Goal: Task Accomplishment & Management: Complete application form

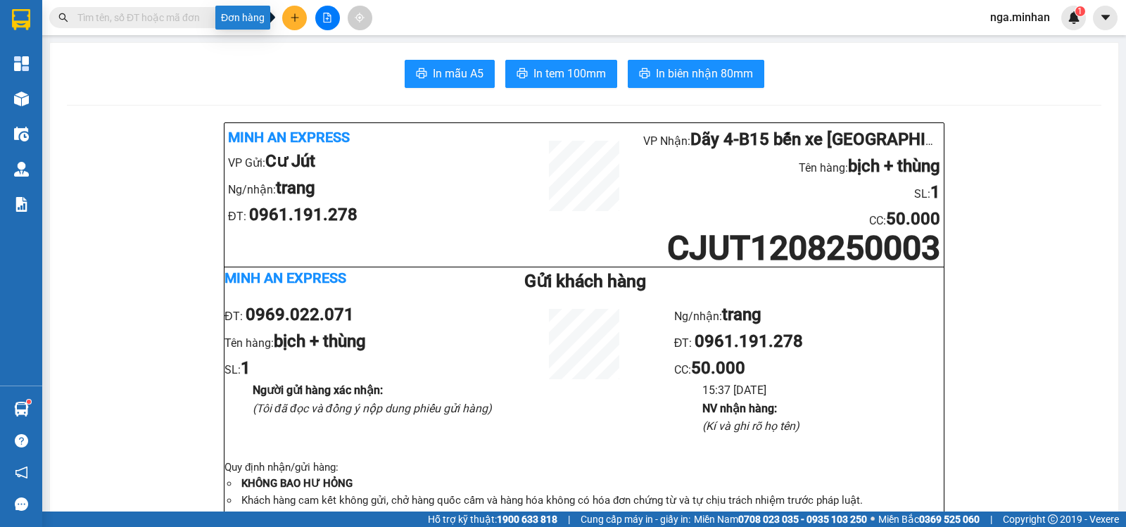
click at [293, 17] on icon "plus" at bounding box center [295, 18] width 10 height 10
click at [330, 49] on div "Tạo đơn hàng" at bounding box center [349, 52] width 61 height 15
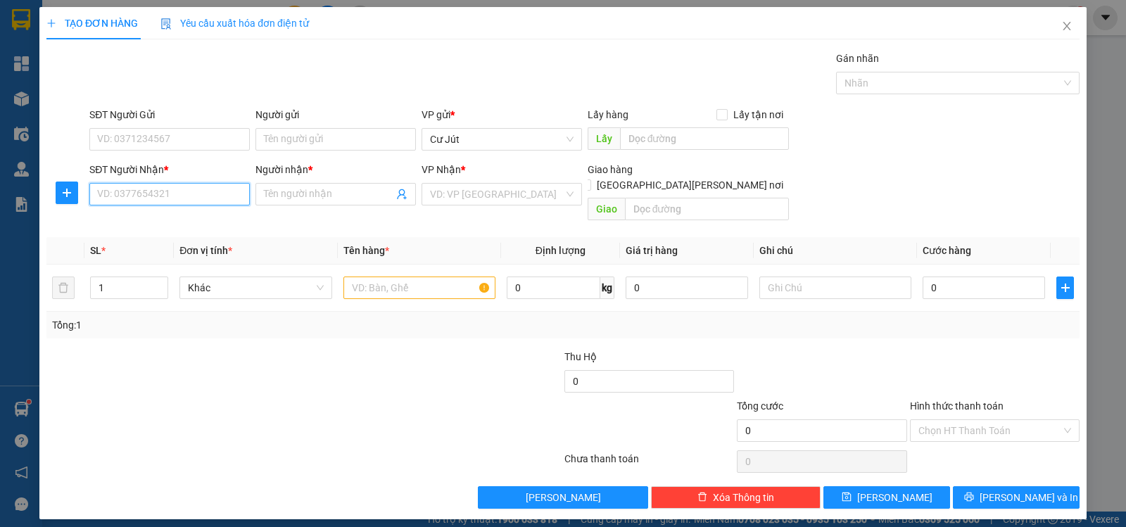
click at [158, 193] on input "SĐT Người Nhận *" at bounding box center [169, 194] width 160 height 23
click at [152, 221] on div "0834239759 - [PERSON_NAME]" at bounding box center [170, 222] width 144 height 15
type input "0834239759"
type input "huy"
checkbox input "true"
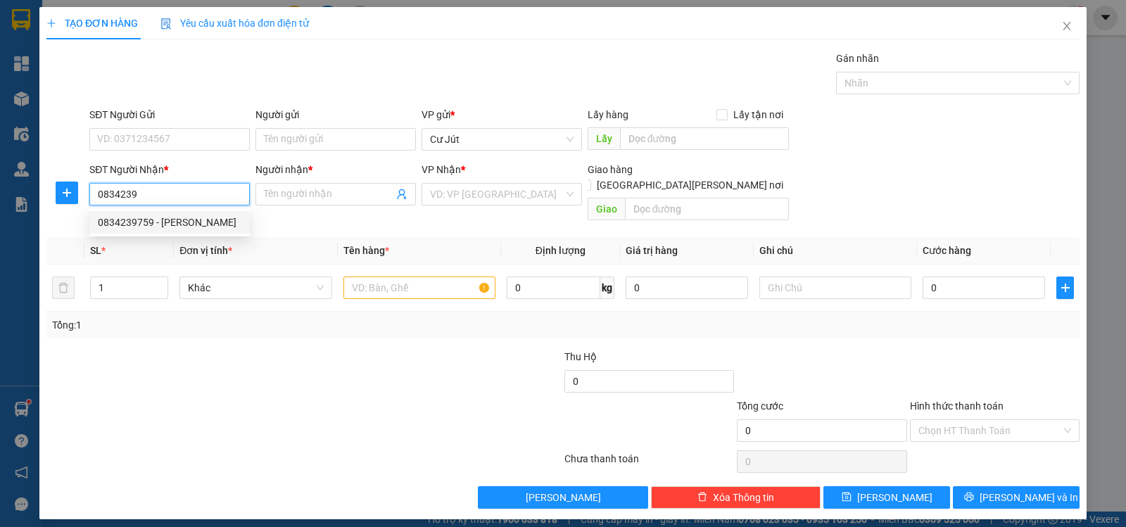
type input "273/6/2 [PERSON_NAME][GEOGRAPHIC_DATA] -[PERSON_NAME][GEOGRAPHIC_DATA] - [PERSO…"
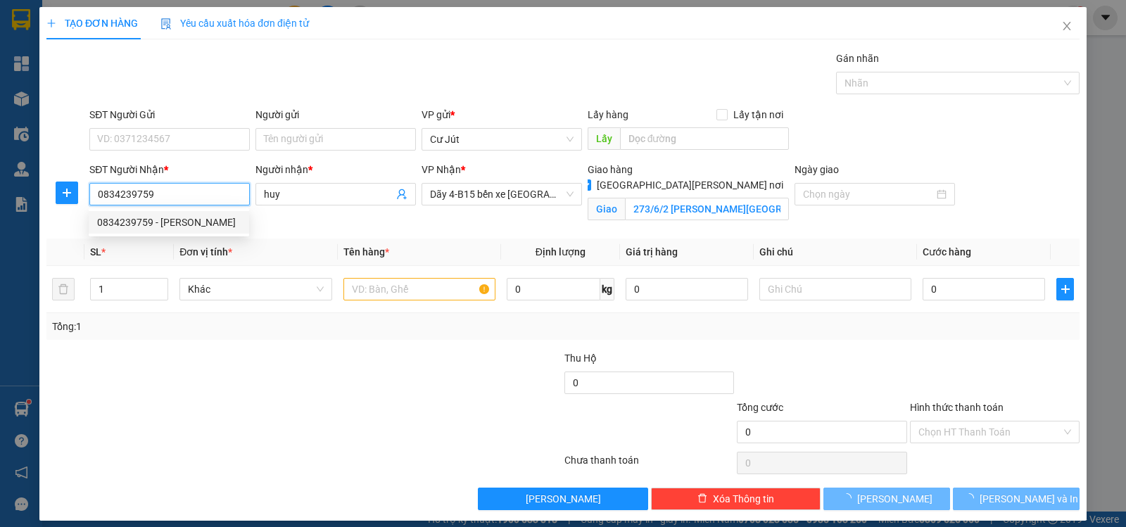
type input "0834239759"
click at [143, 222] on div "SĐT Người [PERSON_NAME] * 0834239759 0834239759" at bounding box center [170, 195] width 166 height 66
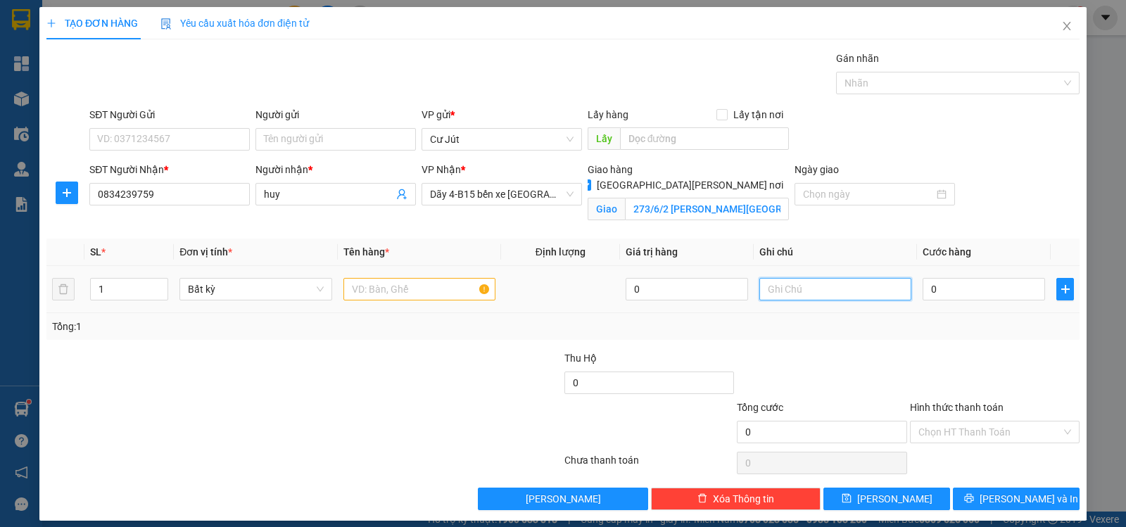
click at [837, 291] on input "text" at bounding box center [835, 289] width 152 height 23
type input "0913169747"
click at [414, 286] on input "text" at bounding box center [419, 289] width 152 height 23
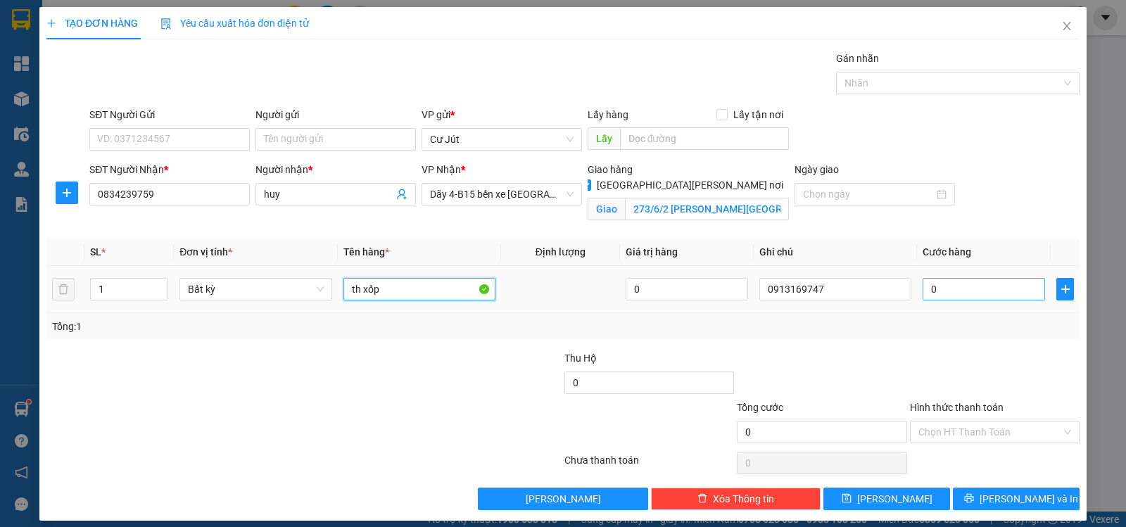
type input "th xốp"
click at [977, 293] on input "0" at bounding box center [984, 289] width 122 height 23
type input "5"
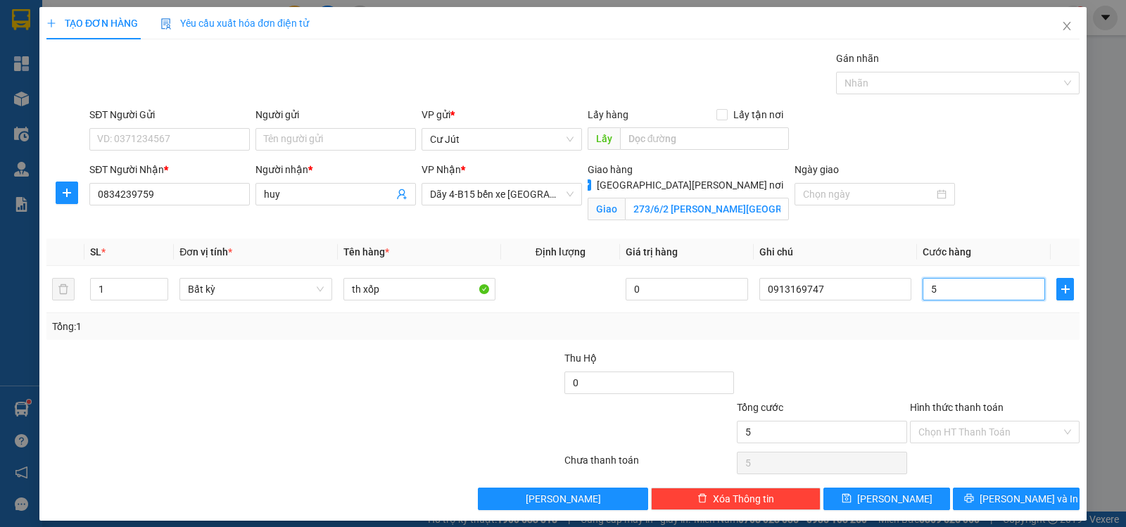
type input "50"
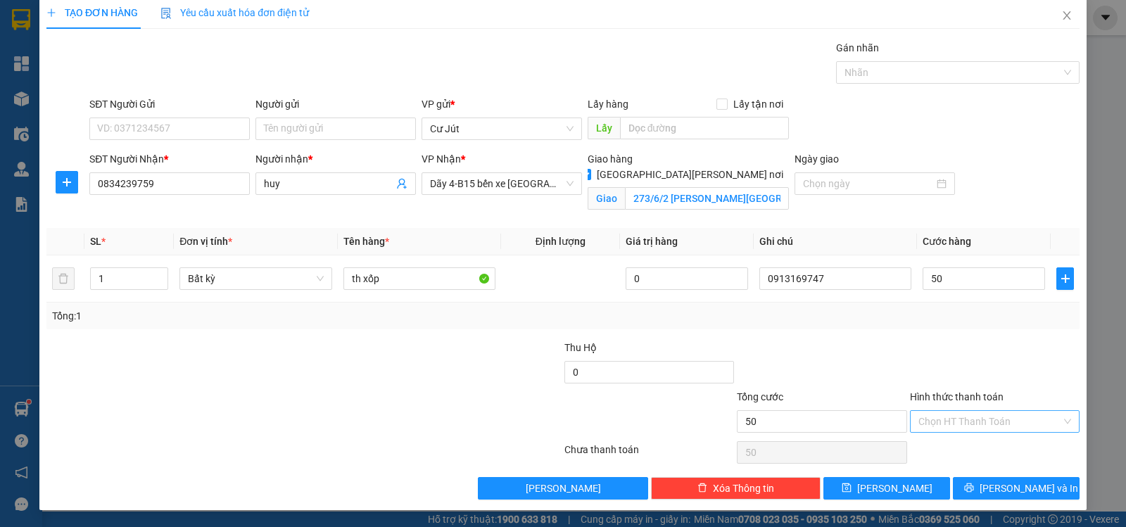
type input "50.000"
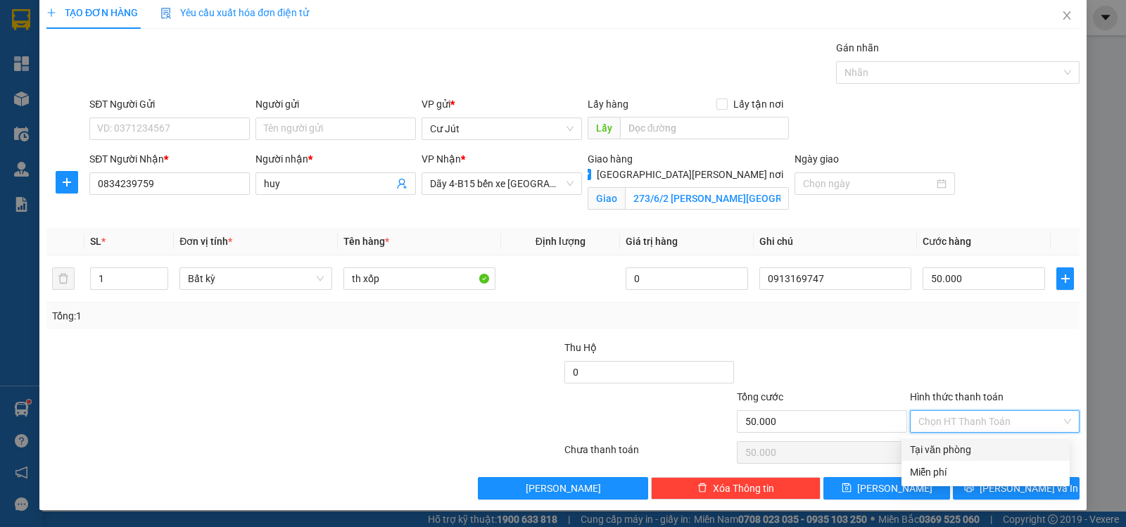
click at [958, 426] on input "Hình thức thanh toán" at bounding box center [989, 421] width 143 height 21
click at [963, 450] on div "Tại văn phòng" at bounding box center [985, 449] width 151 height 15
type input "0"
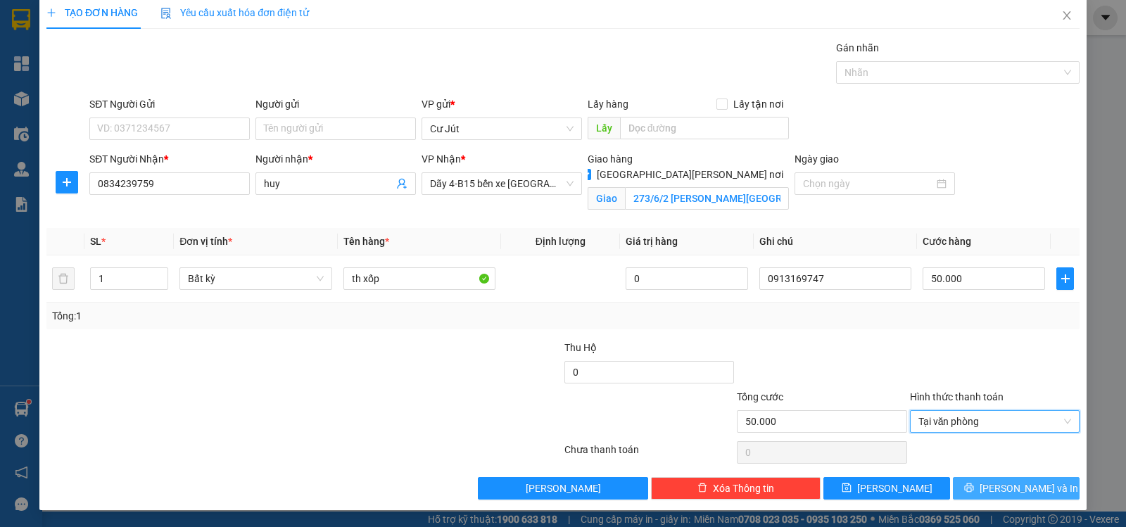
click at [1018, 485] on span "[PERSON_NAME] và In" at bounding box center [1029, 488] width 99 height 15
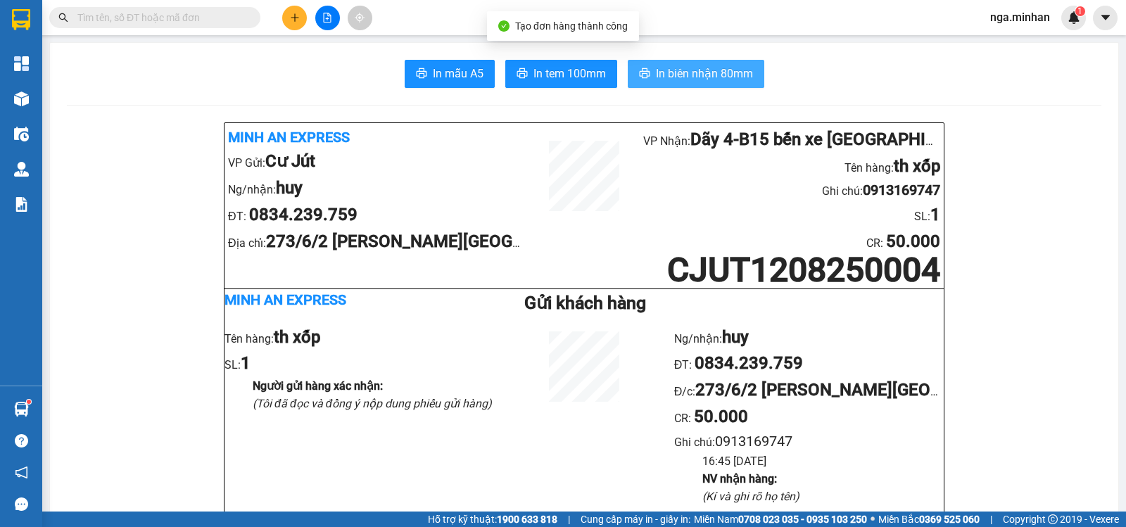
click at [695, 77] on span "In biên nhận 80mm" at bounding box center [704, 74] width 97 height 18
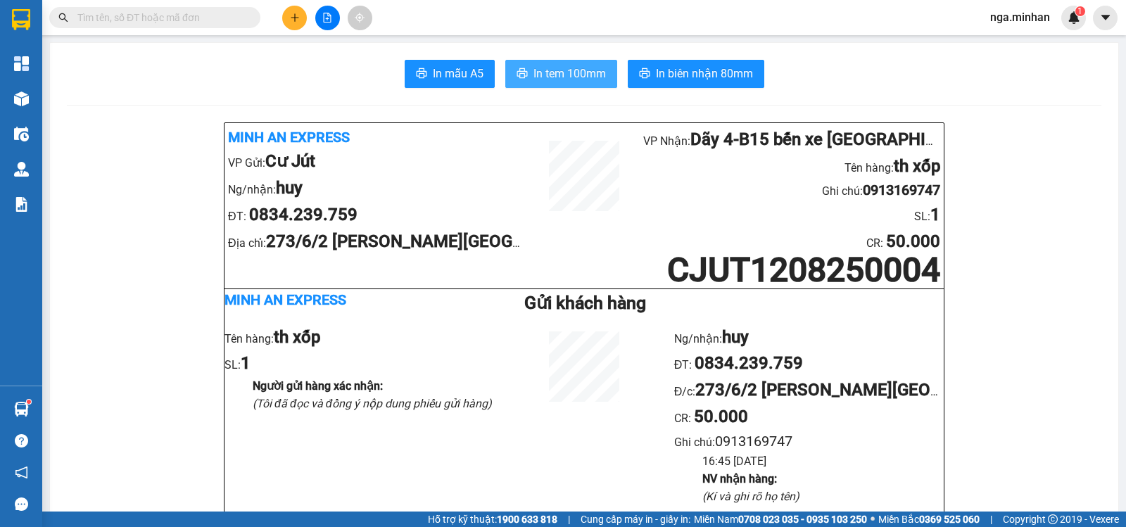
click at [518, 66] on button "In tem 100mm" at bounding box center [561, 74] width 112 height 28
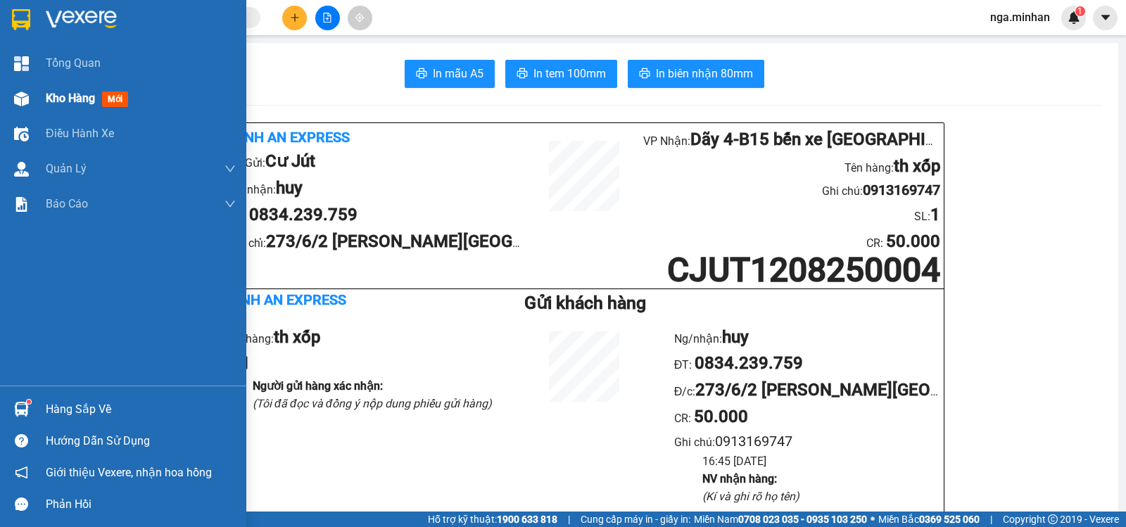
click at [25, 94] on img at bounding box center [21, 98] width 15 height 15
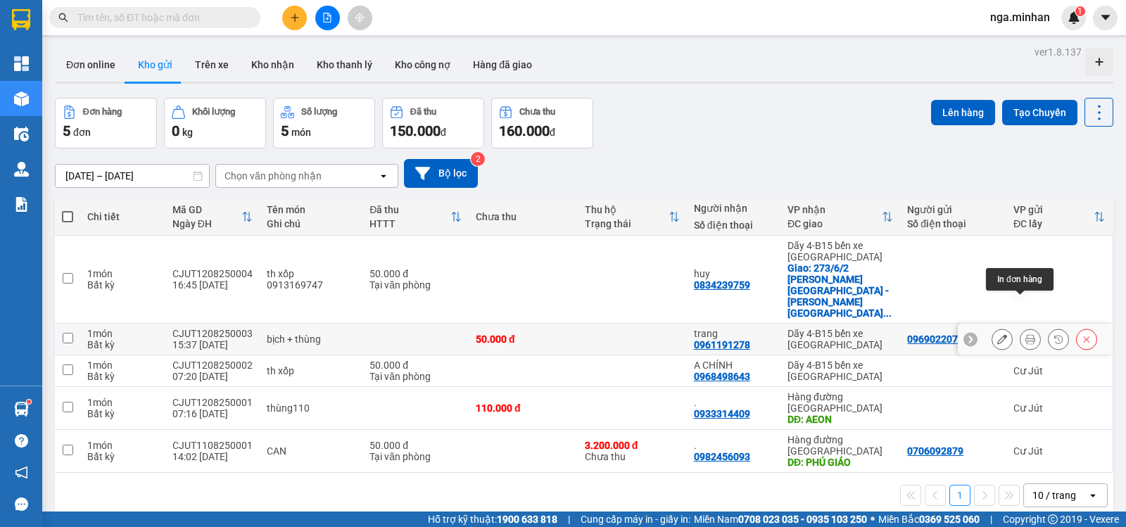
click at [1020, 327] on button at bounding box center [1030, 339] width 20 height 25
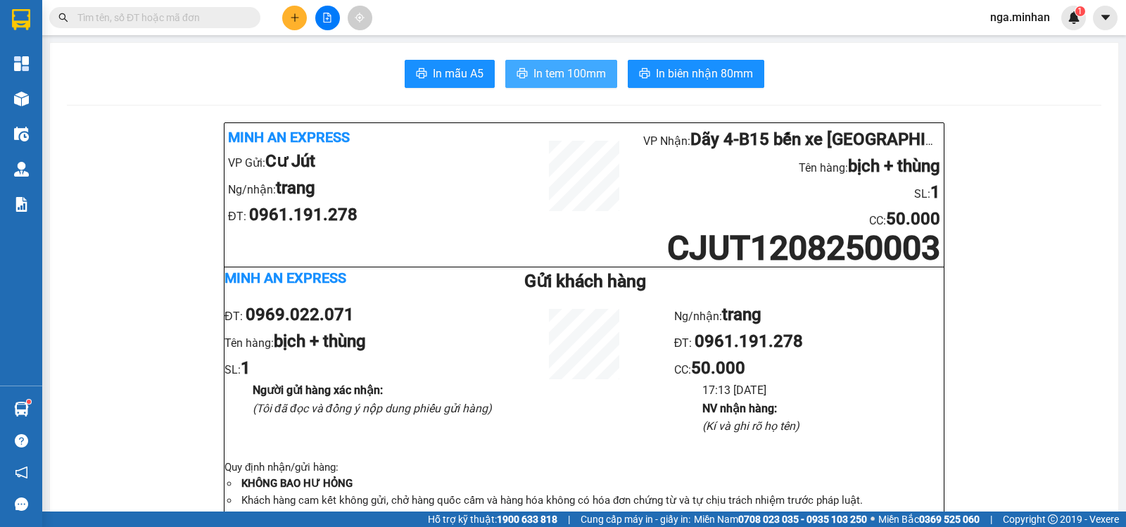
click at [571, 69] on span "In tem 100mm" at bounding box center [569, 74] width 72 height 18
click at [292, 9] on button at bounding box center [294, 18] width 25 height 25
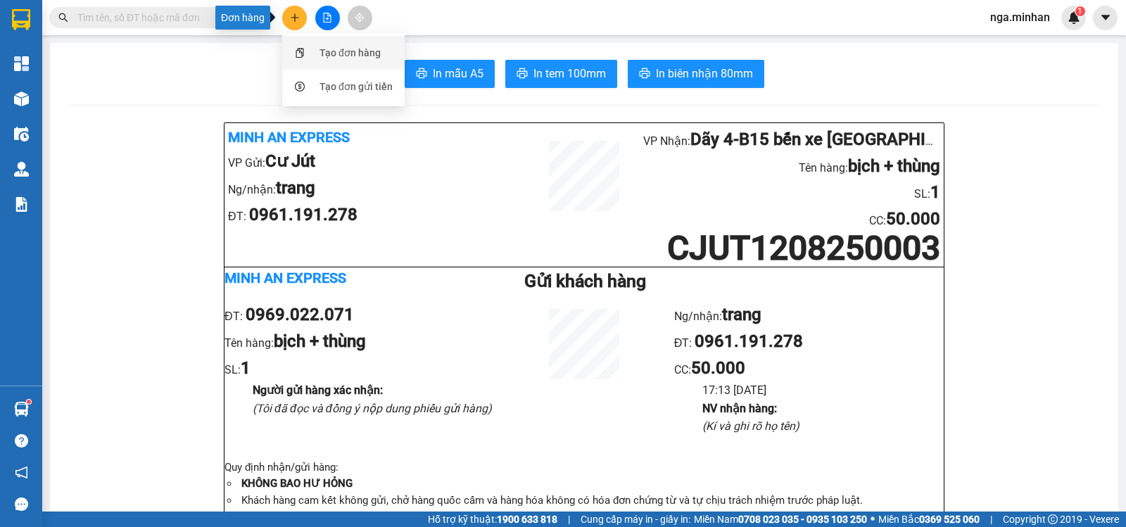
click at [323, 58] on div "Tạo đơn hàng" at bounding box center [349, 52] width 61 height 15
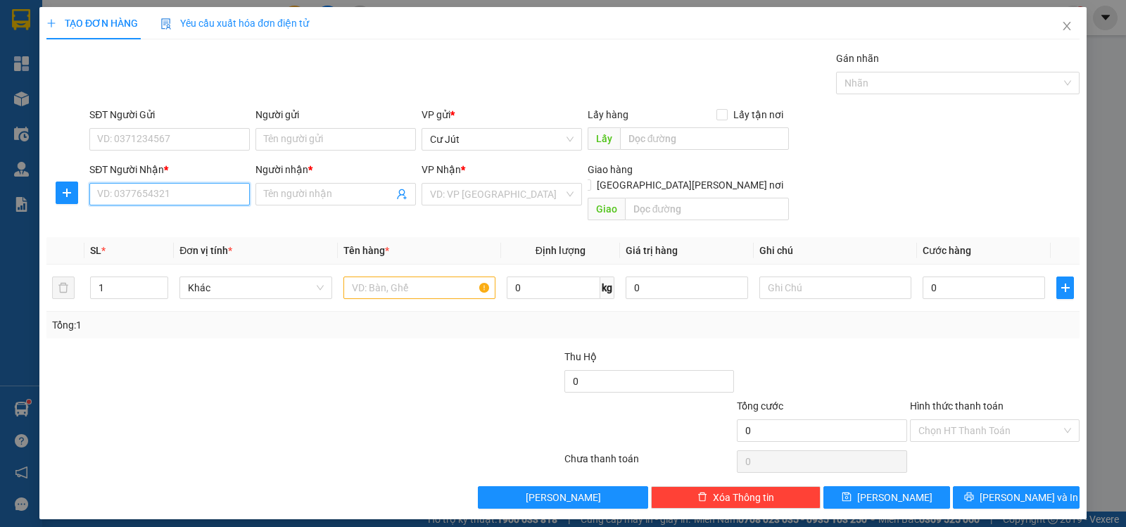
click at [184, 188] on input "SĐT Người Nhận *" at bounding box center [169, 194] width 160 height 23
click at [284, 196] on input "Người nhận *" at bounding box center [328, 193] width 129 height 15
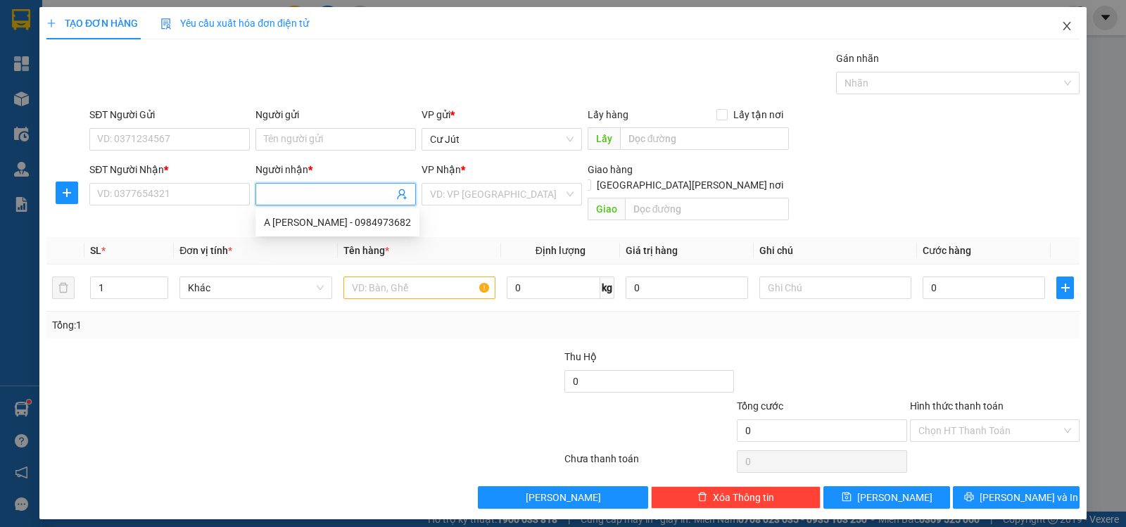
click at [1065, 25] on icon "close" at bounding box center [1067, 26] width 8 height 8
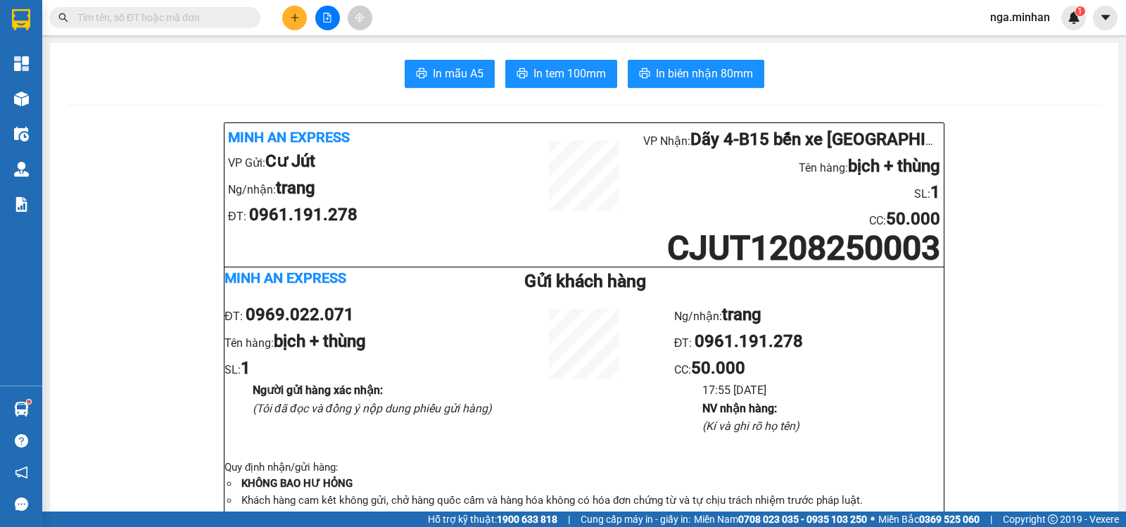
click at [137, 13] on input "text" at bounding box center [160, 17] width 166 height 15
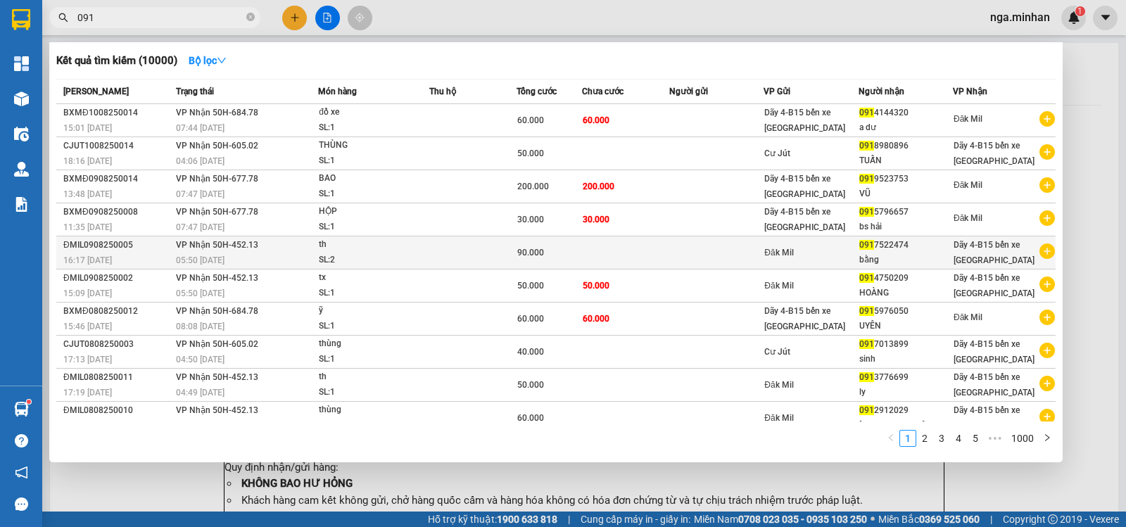
scroll to position [13, 0]
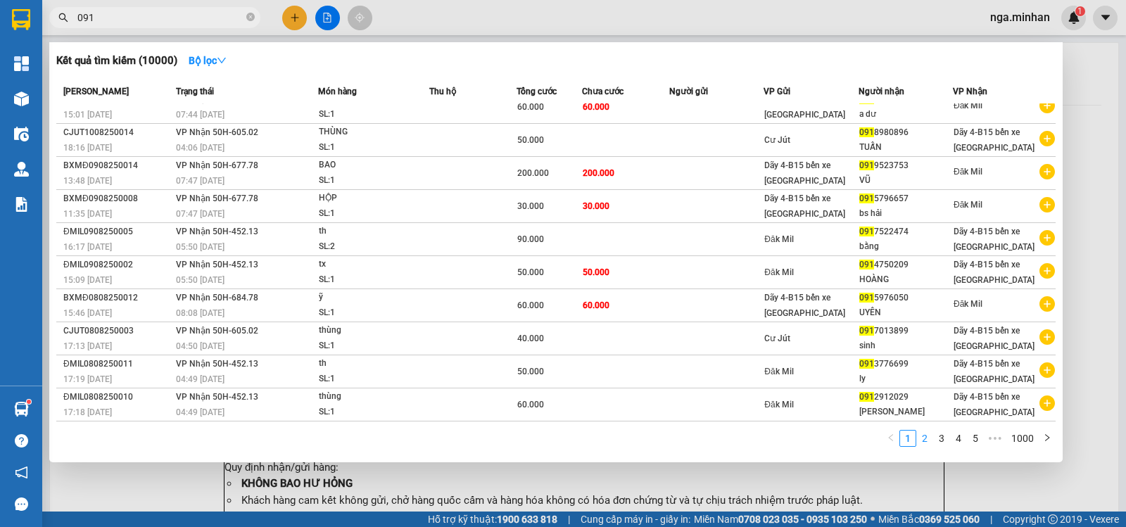
type input "091"
click at [931, 438] on link "2" at bounding box center [924, 438] width 15 height 15
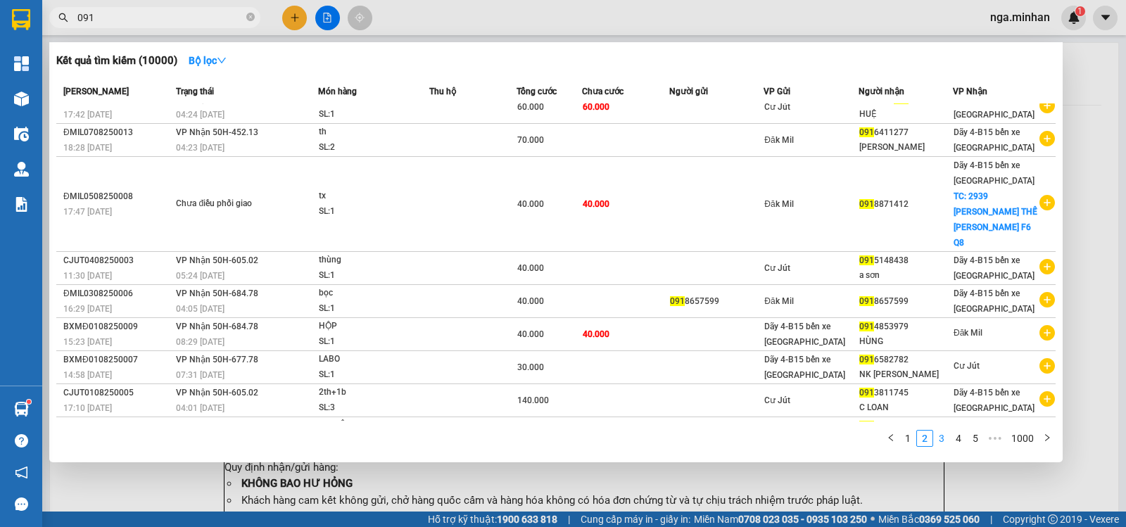
click at [939, 437] on link "3" at bounding box center [941, 438] width 15 height 15
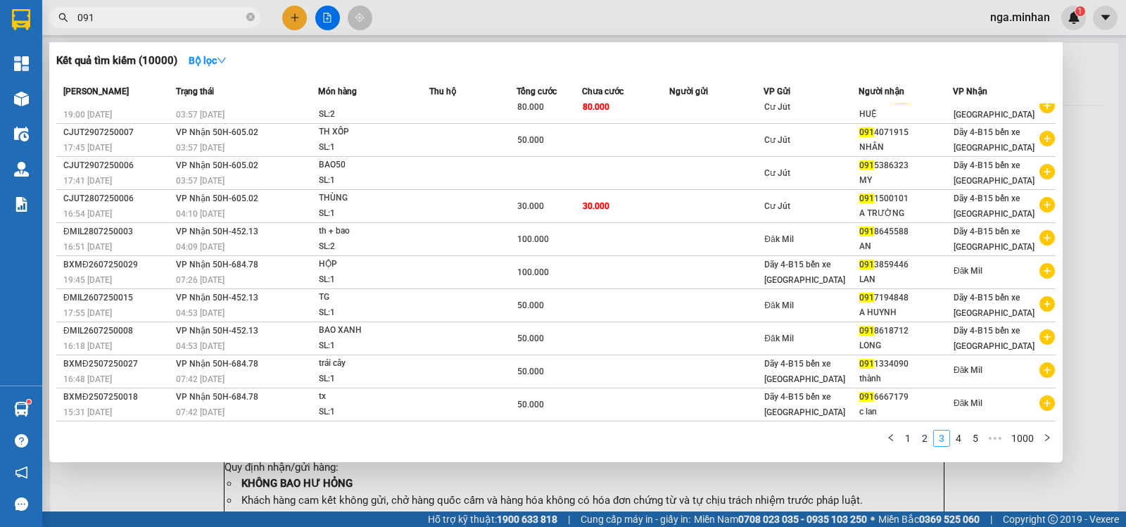
click at [949, 439] on link "3" at bounding box center [941, 438] width 15 height 15
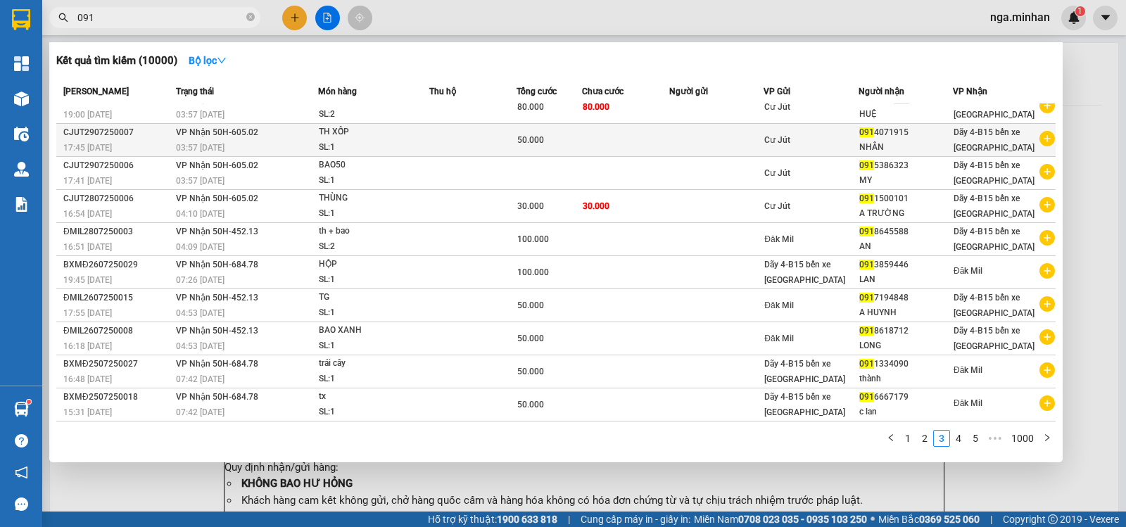
scroll to position [0, 0]
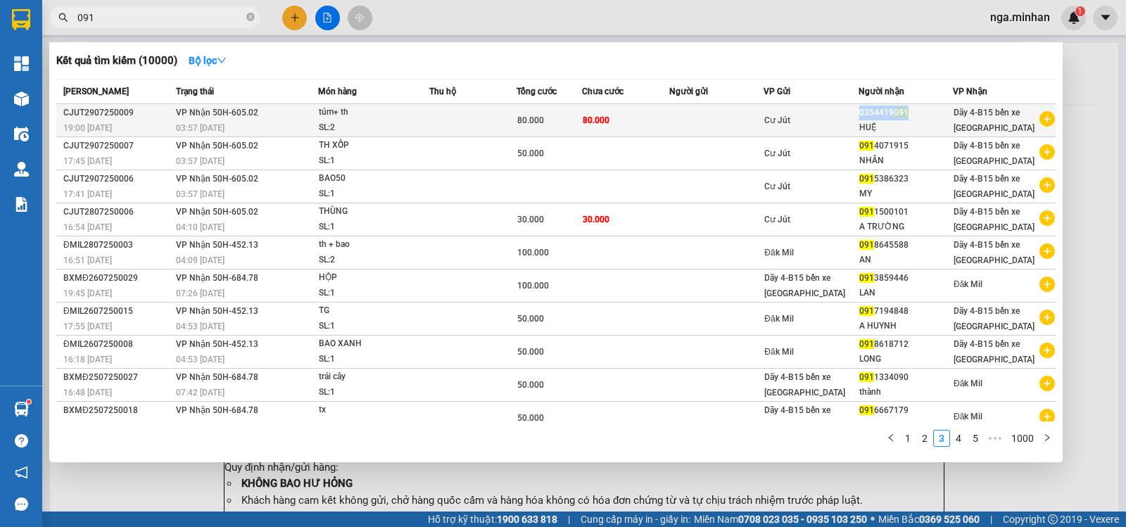
drag, startPoint x: 859, startPoint y: 114, endPoint x: 909, endPoint y: 113, distance: 50.0
click at [909, 113] on div "0354419 091" at bounding box center [905, 113] width 93 height 15
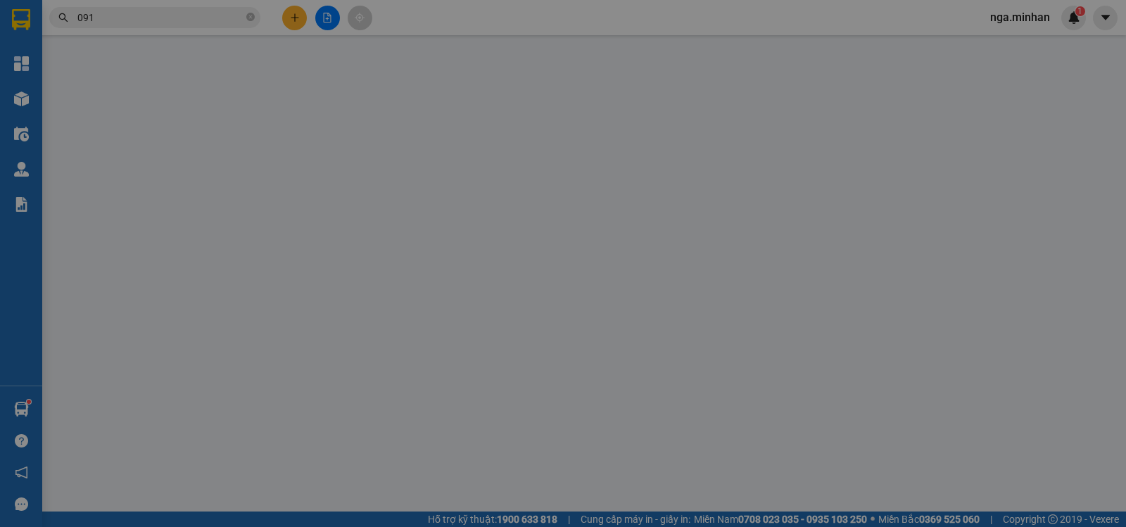
type input "0354419091"
type input "HUỆ"
type input "80.000"
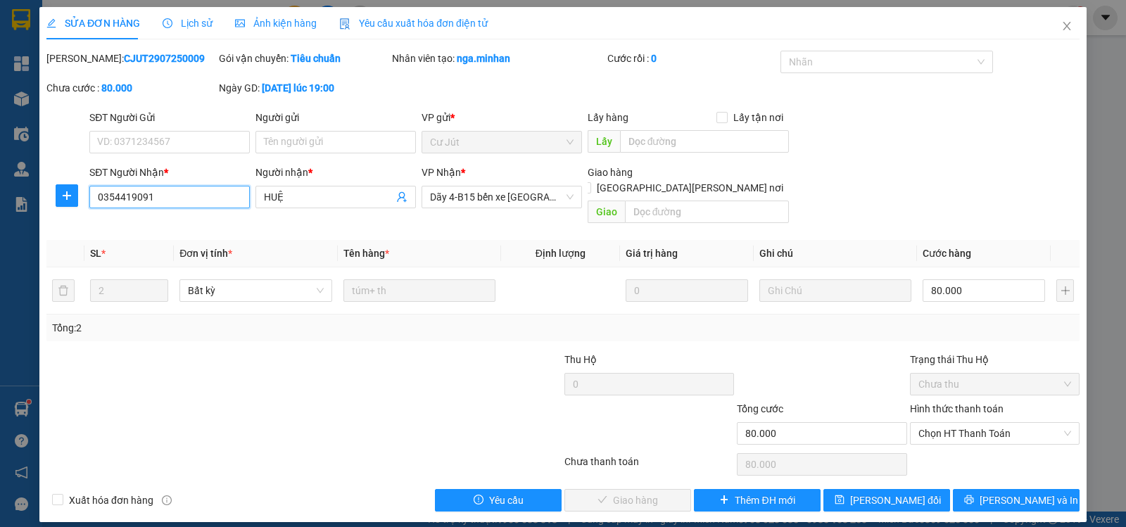
drag, startPoint x: 166, startPoint y: 195, endPoint x: 0, endPoint y: 195, distance: 166.1
click at [0, 195] on div "SỬA ĐƠN HÀNG Lịch sử [PERSON_NAME] hàng Yêu cầu xuất [PERSON_NAME] điện tử Tota…" at bounding box center [563, 263] width 1126 height 527
click at [1067, 30] on icon "close" at bounding box center [1066, 25] width 11 height 11
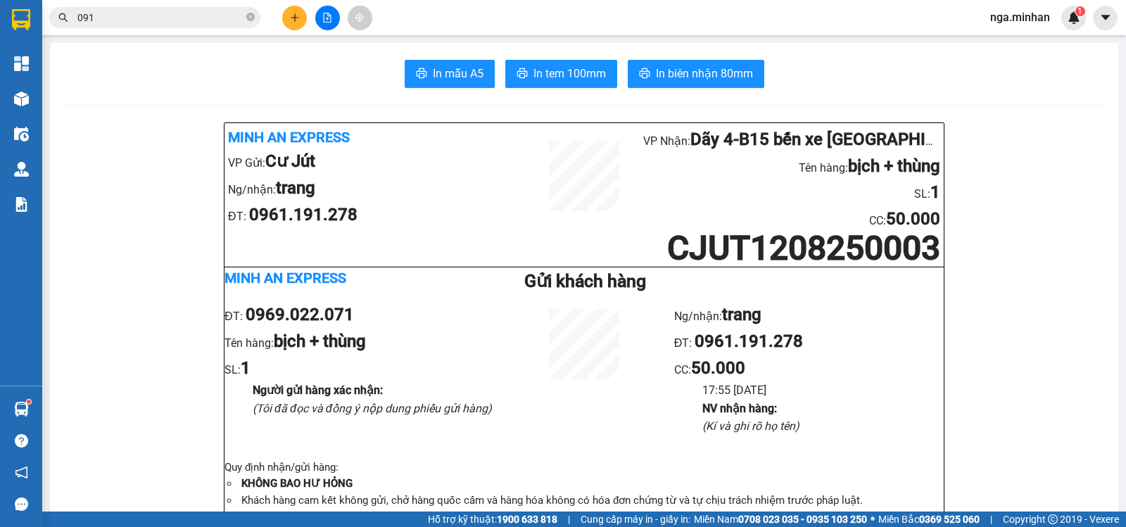
click at [205, 21] on input "091" at bounding box center [160, 17] width 166 height 15
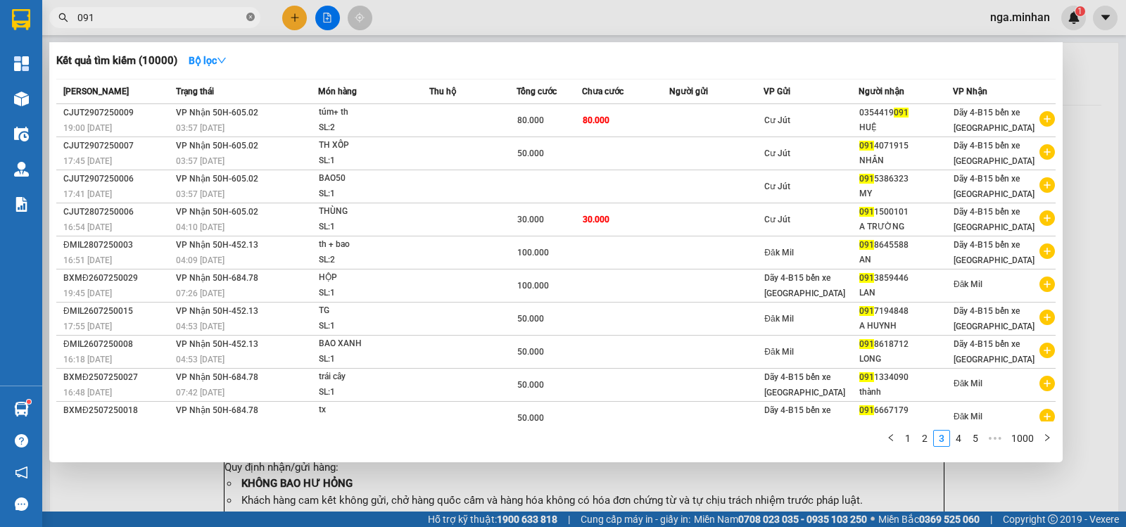
click at [250, 18] on icon "close-circle" at bounding box center [250, 17] width 8 height 8
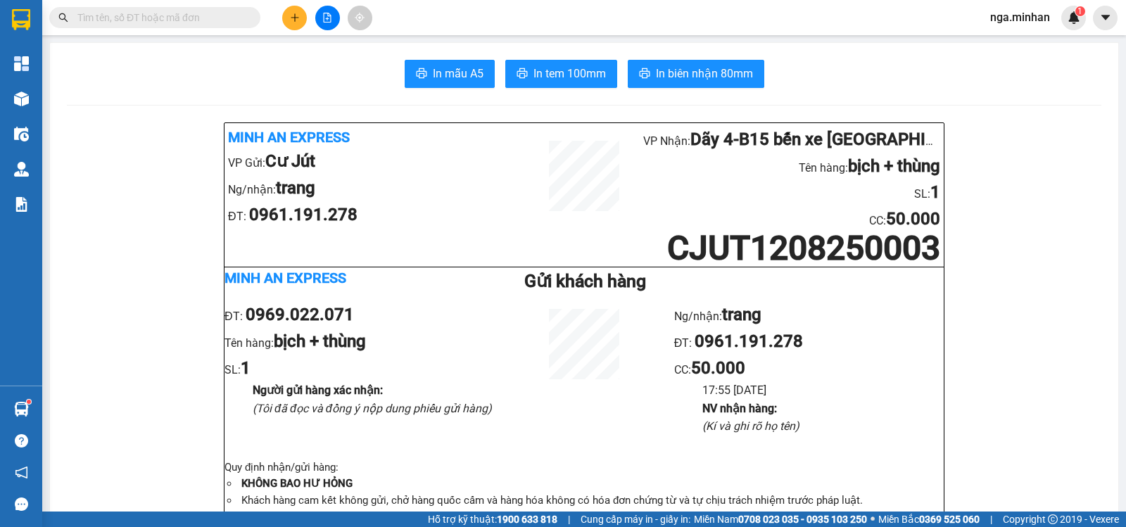
paste input "0354419091"
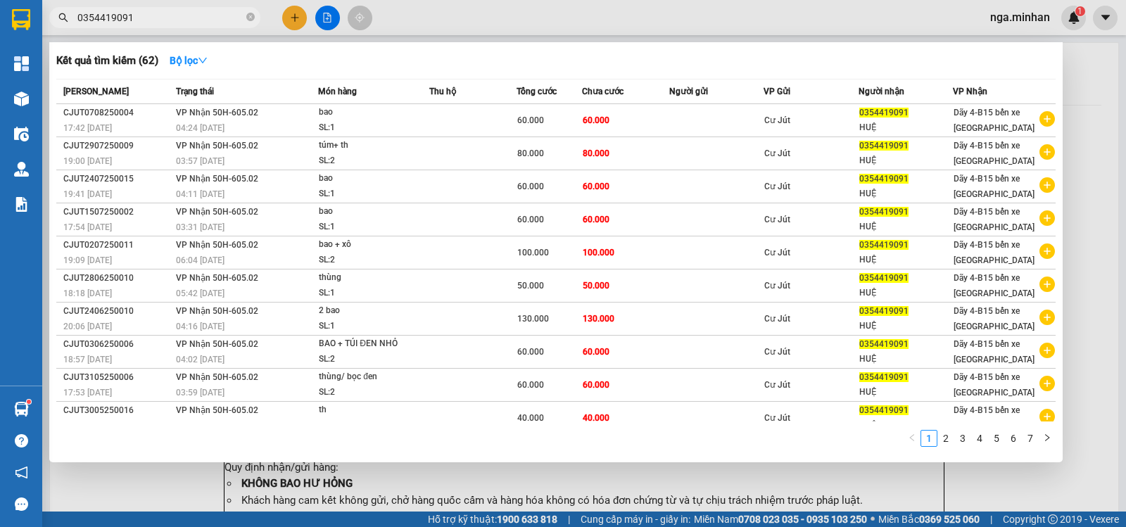
type input "0354419091"
click at [291, 19] on div at bounding box center [563, 263] width 1126 height 527
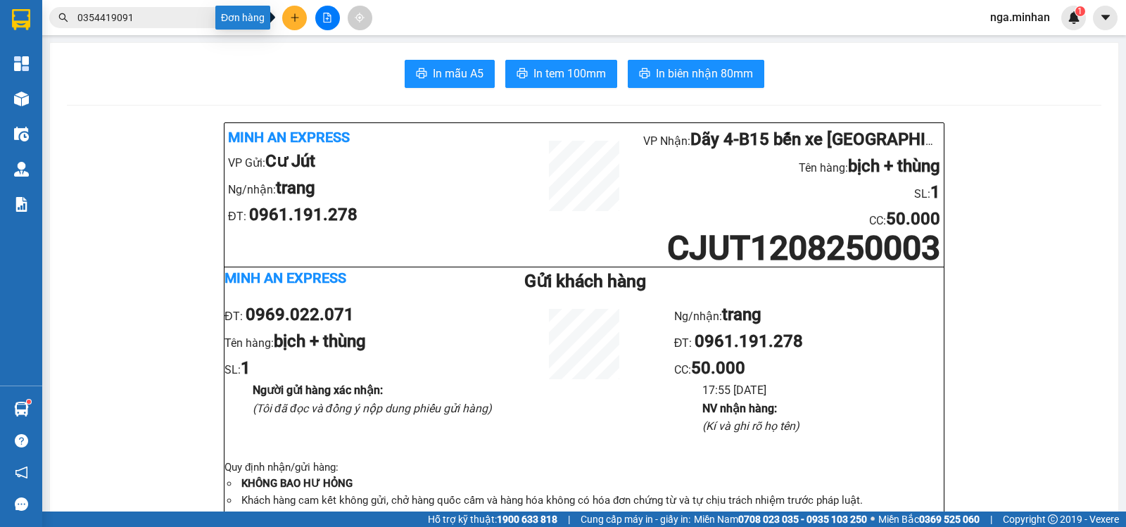
click at [292, 19] on icon "plus" at bounding box center [295, 18] width 10 height 10
click at [296, 13] on icon "plus" at bounding box center [295, 18] width 10 height 10
click at [329, 48] on div "Tạo đơn hàng" at bounding box center [349, 52] width 61 height 15
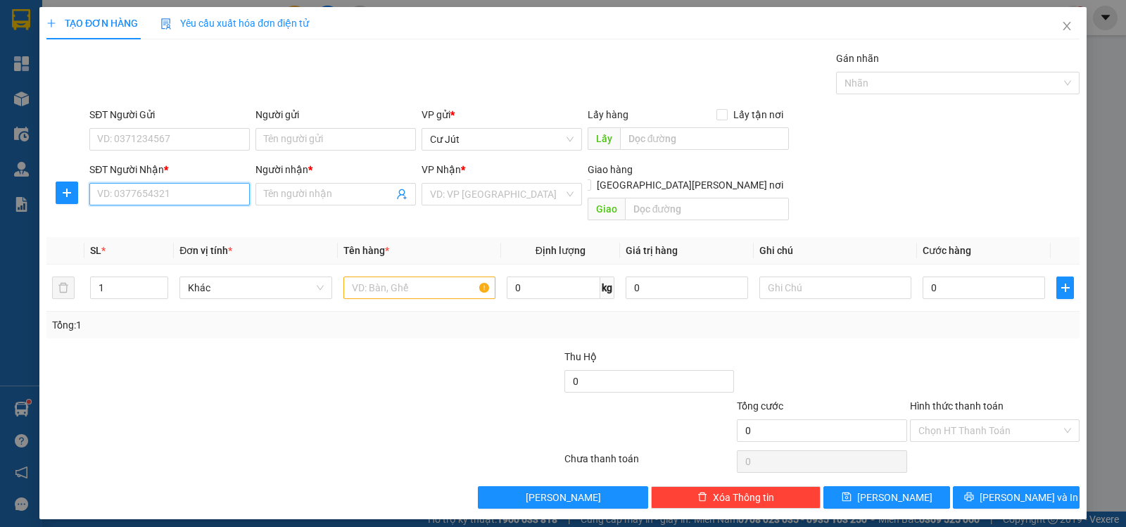
click at [215, 193] on input "SĐT Người Nhận *" at bounding box center [169, 194] width 160 height 23
paste input "0354419091"
type input "0354419091"
click at [174, 231] on div "0354419091 - HUỆ" at bounding box center [169, 222] width 160 height 23
type input "HUỆ"
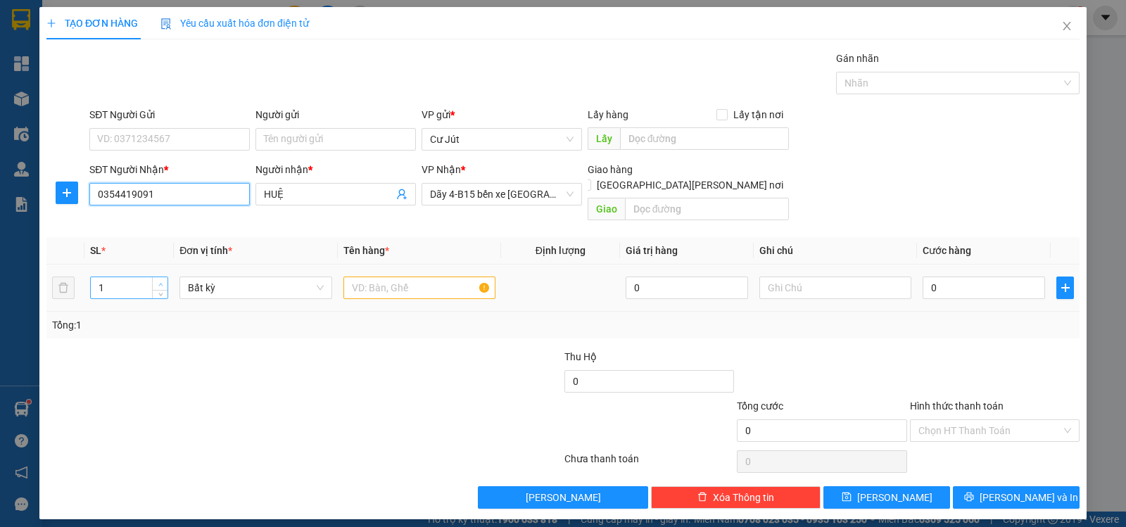
type input "0354419091"
type input "2"
click at [163, 280] on span "up" at bounding box center [160, 284] width 8 height 8
click at [426, 277] on input "text" at bounding box center [419, 288] width 152 height 23
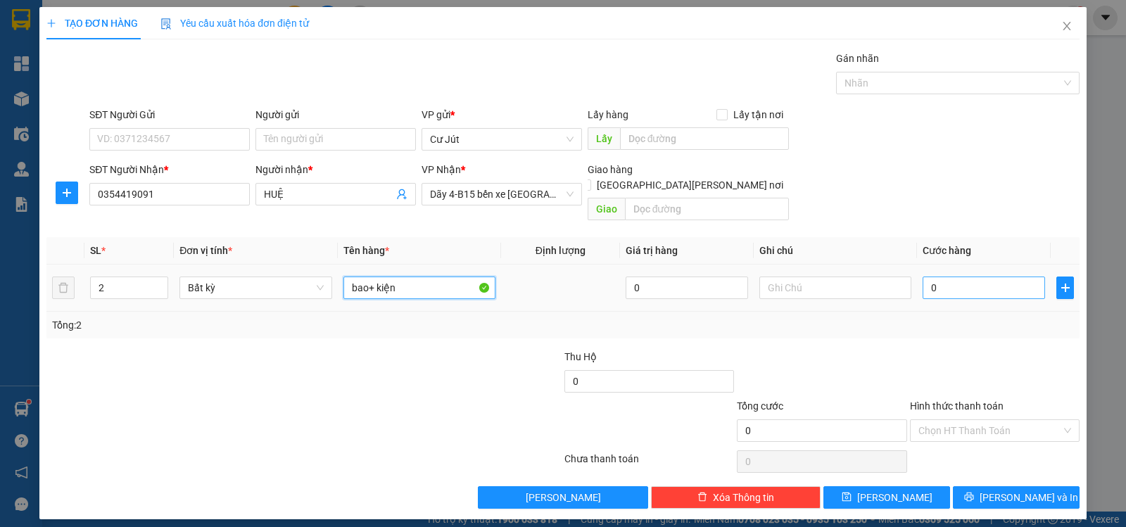
type input "bao+ kiện"
click at [1008, 279] on input "0" at bounding box center [984, 288] width 122 height 23
type input "8"
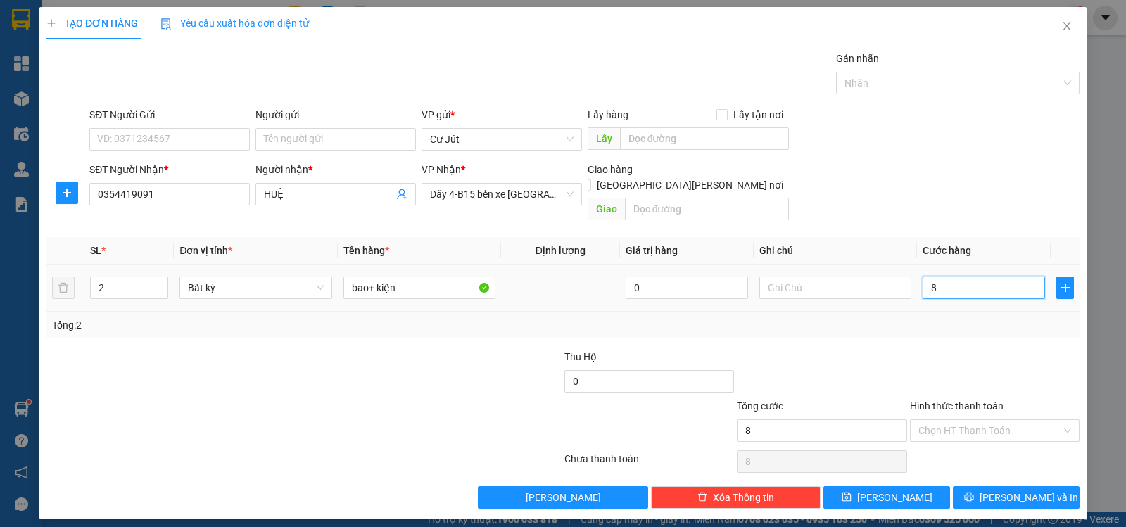
type input "80"
type input "80.000"
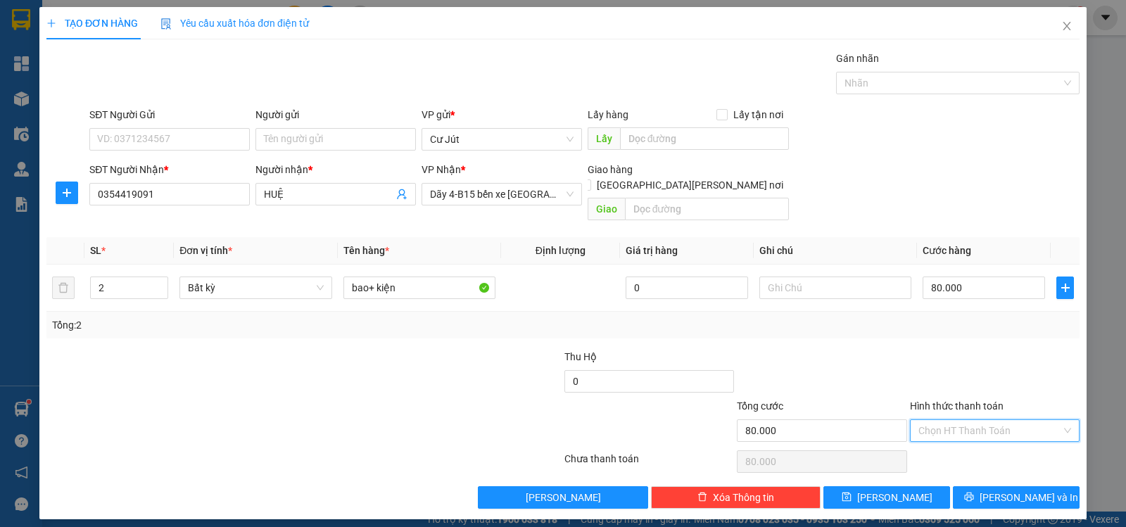
click at [977, 420] on input "Hình thức thanh toán" at bounding box center [989, 430] width 143 height 21
drag, startPoint x: 980, startPoint y: 442, endPoint x: 999, endPoint y: 484, distance: 46.3
click at [980, 443] on div "Tại văn phòng" at bounding box center [994, 443] width 153 height 15
type input "0"
click at [1002, 487] on button "[PERSON_NAME] và In" at bounding box center [1016, 497] width 127 height 23
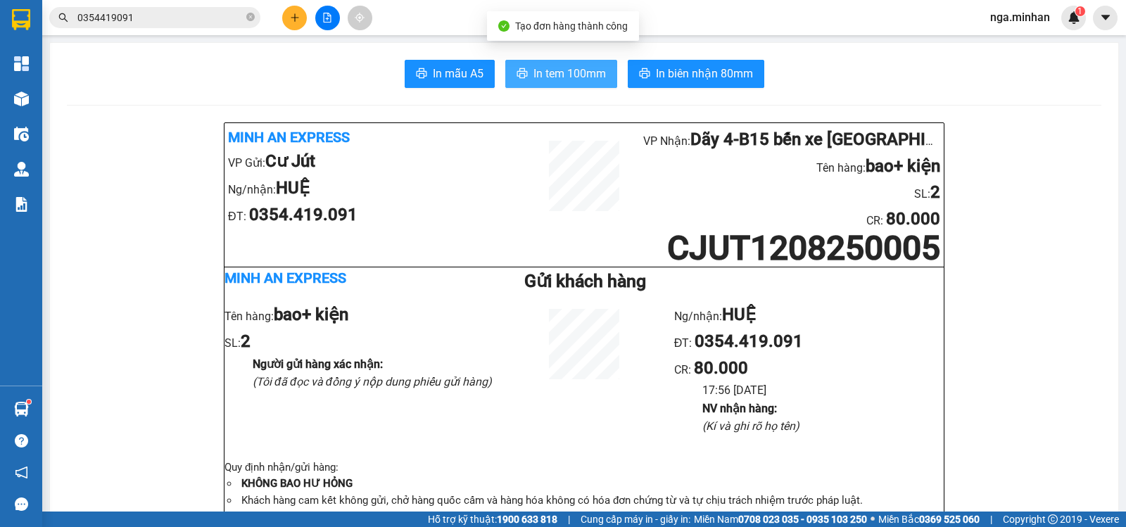
click at [583, 72] on span "In tem 100mm" at bounding box center [569, 74] width 72 height 18
